Goal: Transaction & Acquisition: Book appointment/travel/reservation

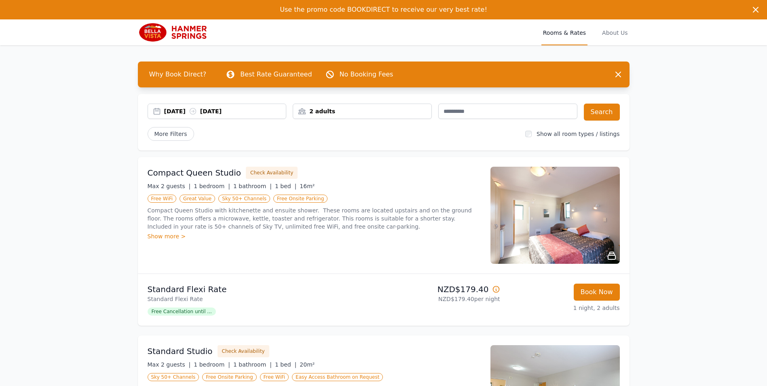
click at [229, 113] on div "[DATE] [DATE]" at bounding box center [225, 111] width 122 height 8
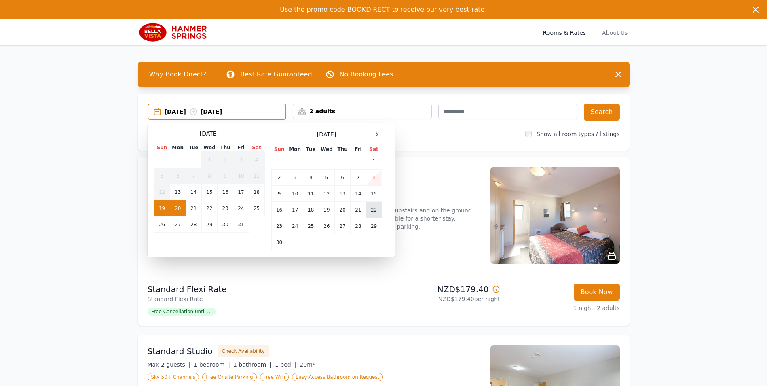
click at [375, 213] on td "22" at bounding box center [374, 210] width 16 height 16
drag, startPoint x: 279, startPoint y: 227, endPoint x: 288, endPoint y: 218, distance: 12.9
click at [279, 227] on td "23" at bounding box center [279, 226] width 16 height 16
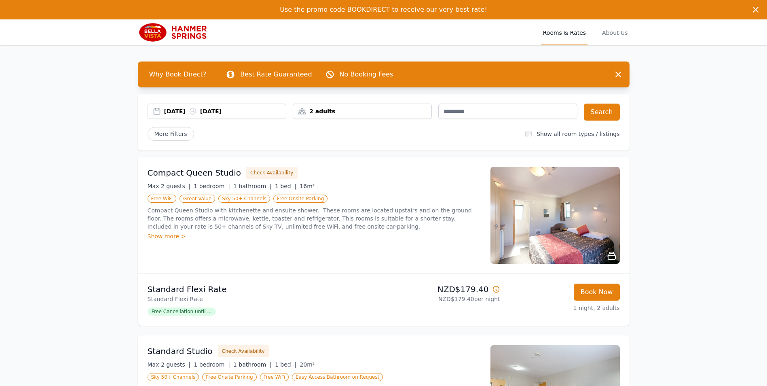
click at [366, 112] on div "2 adults" at bounding box center [362, 111] width 138 height 8
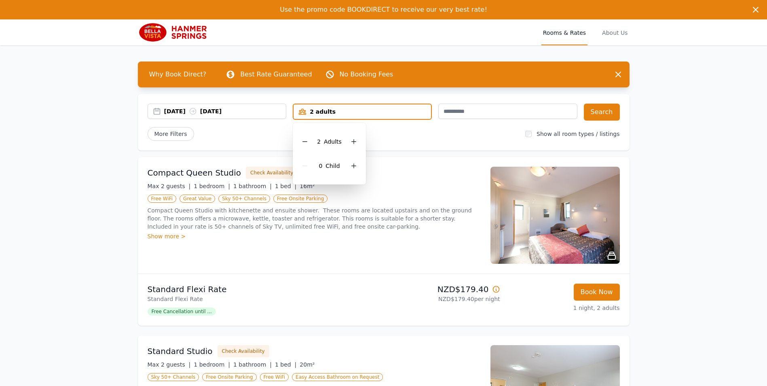
click at [347, 167] on div "0 Child" at bounding box center [329, 166] width 60 height 24
click at [349, 168] on div at bounding box center [353, 165] width 11 height 11
click at [351, 166] on icon at bounding box center [354, 166] width 6 height 6
click at [351, 166] on div "2 Child ren" at bounding box center [332, 166] width 66 height 24
click at [359, 162] on div at bounding box center [359, 165] width 11 height 11
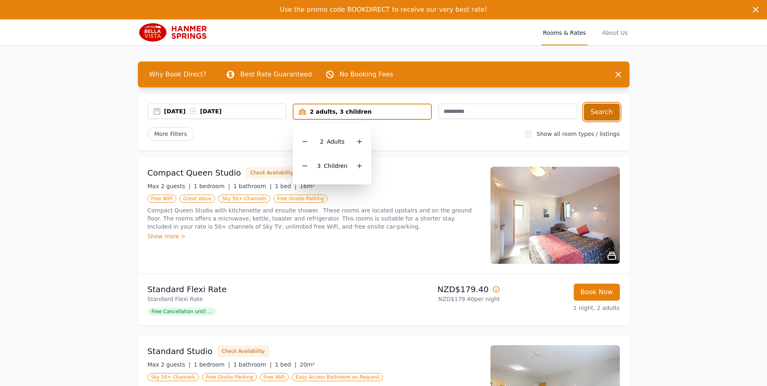
click at [598, 114] on button "Search" at bounding box center [602, 112] width 36 height 17
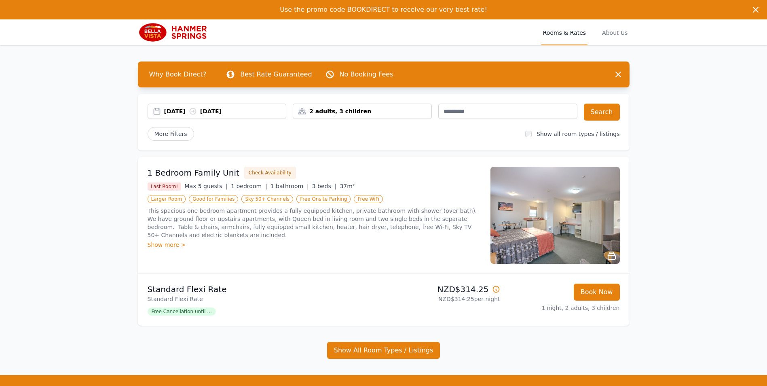
click at [582, 202] on img at bounding box center [555, 215] width 129 height 97
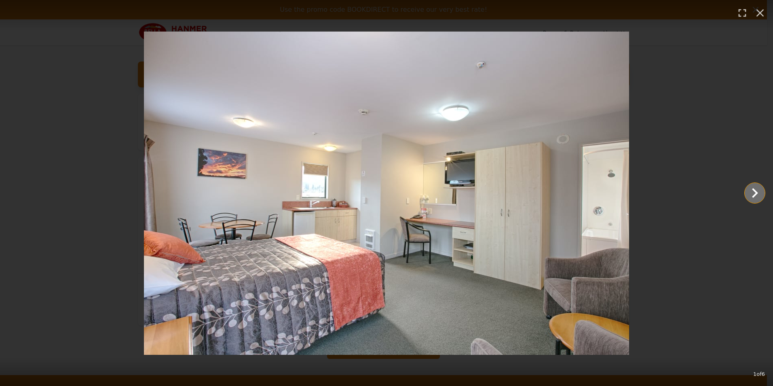
click at [758, 195] on icon "Show slide 2 of 6" at bounding box center [754, 192] width 19 height 19
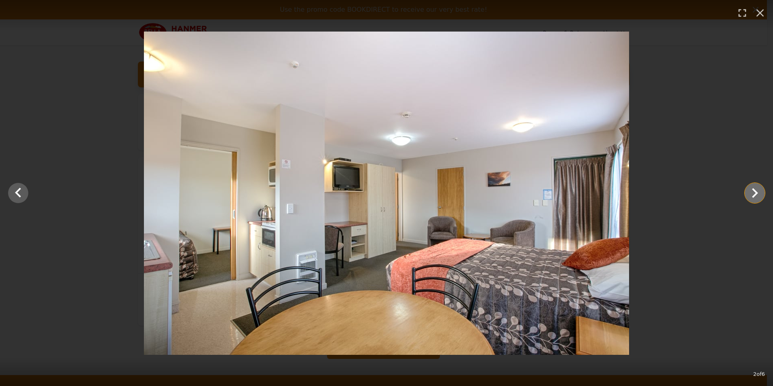
click at [756, 197] on icon "Show slide 3 of 6" at bounding box center [754, 192] width 19 height 19
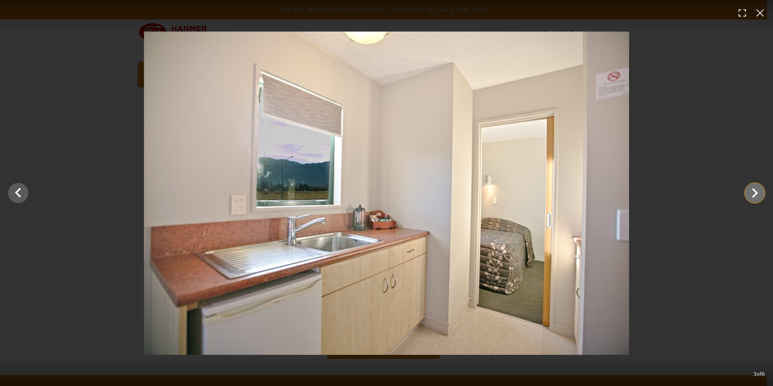
click at [756, 197] on icon "Show slide 4 of 6" at bounding box center [754, 192] width 19 height 19
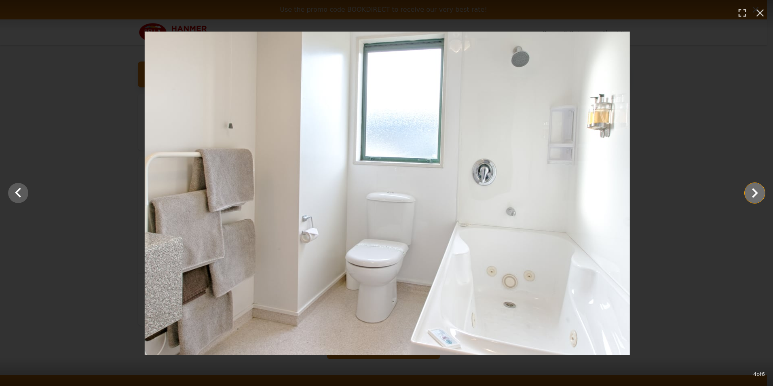
click at [756, 197] on icon "Show slide 5 of 6" at bounding box center [754, 192] width 19 height 19
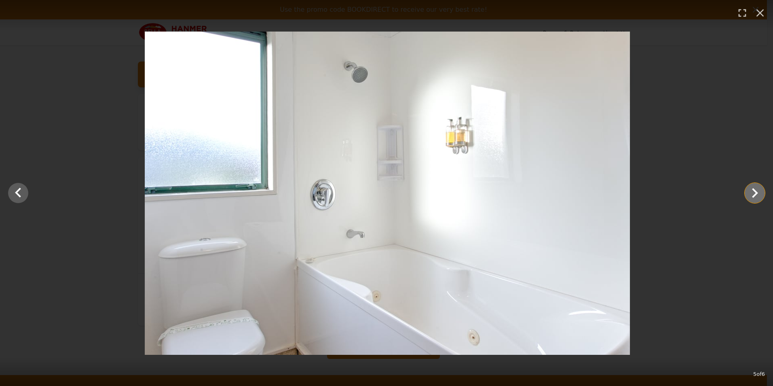
click at [756, 197] on icon "Show slide 6 of 6" at bounding box center [754, 192] width 19 height 19
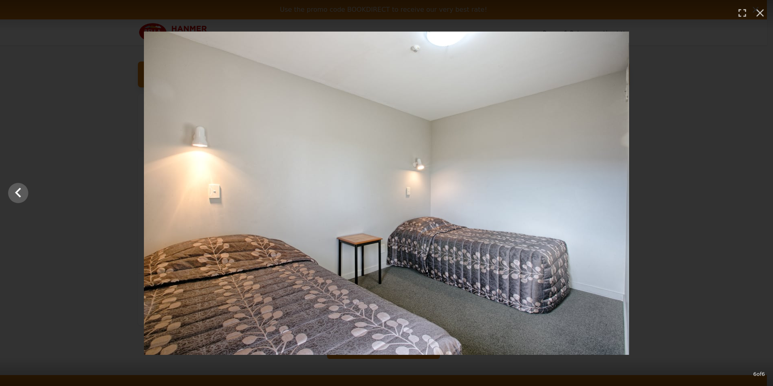
click at [756, 197] on div at bounding box center [386, 193] width 773 height 323
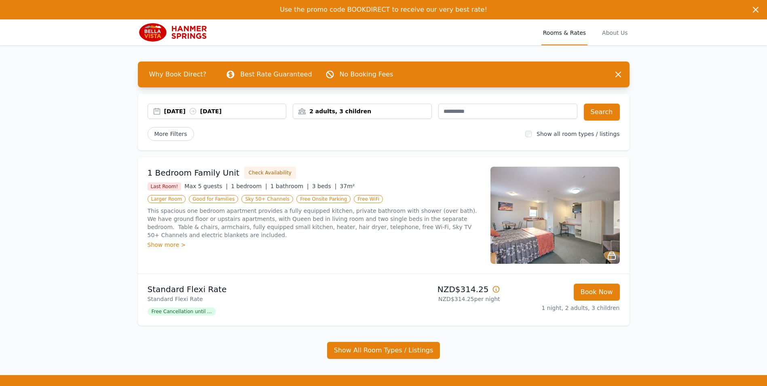
click at [161, 241] on div "Show more >" at bounding box center [314, 245] width 333 height 8
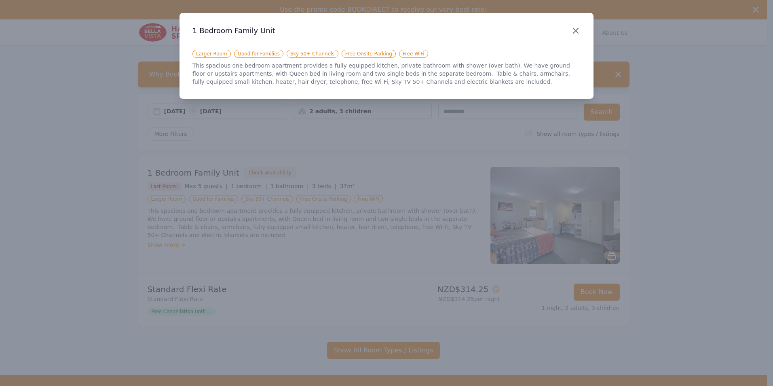
click at [573, 30] on icon "button" at bounding box center [576, 31] width 10 height 10
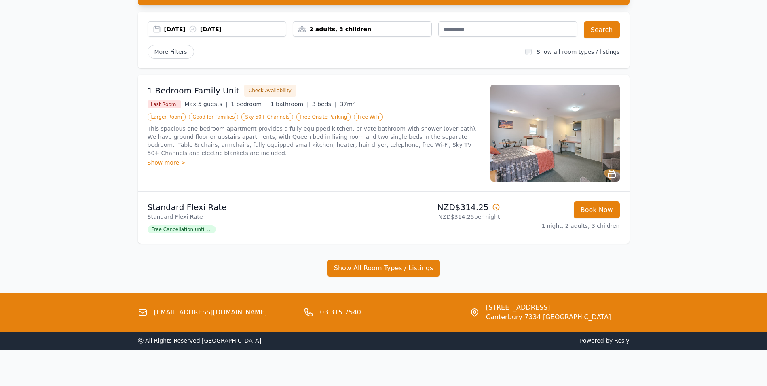
scroll to position [85, 0]
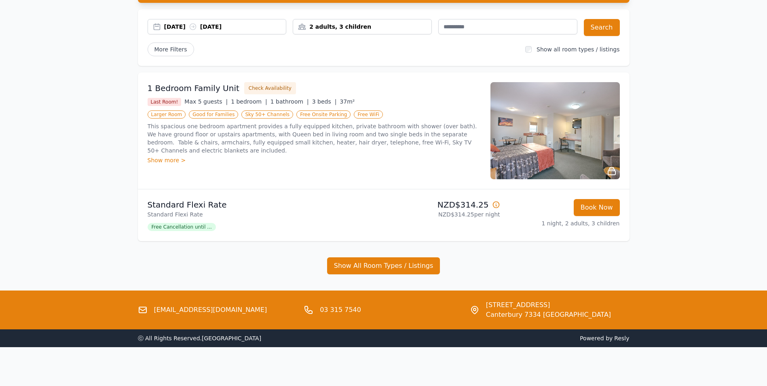
click at [165, 157] on div "1 Bedroom Family Unit Check Availability Last Room! Max 5 guests | 1 bedroom | …" at bounding box center [314, 130] width 333 height 97
click at [165, 156] on div "Show more >" at bounding box center [314, 160] width 333 height 8
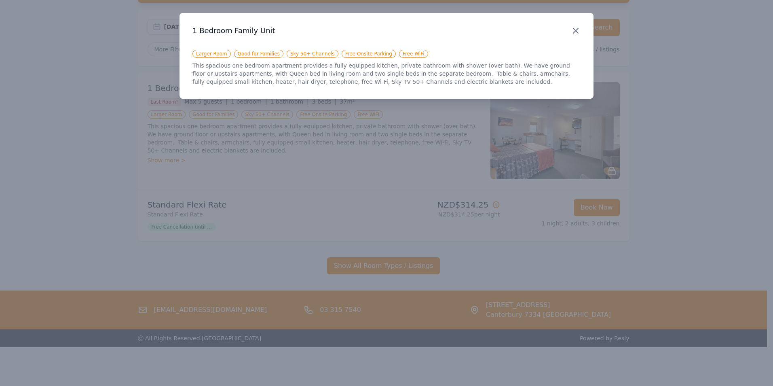
click at [575, 27] on icon "button" at bounding box center [576, 31] width 10 height 10
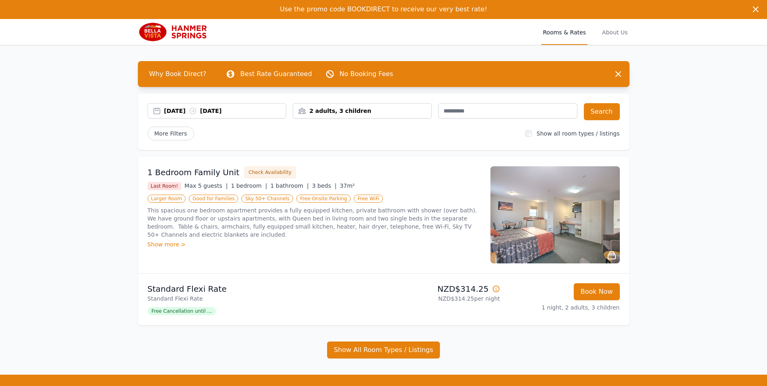
scroll to position [0, 0]
